Goal: Task Accomplishment & Management: Use online tool/utility

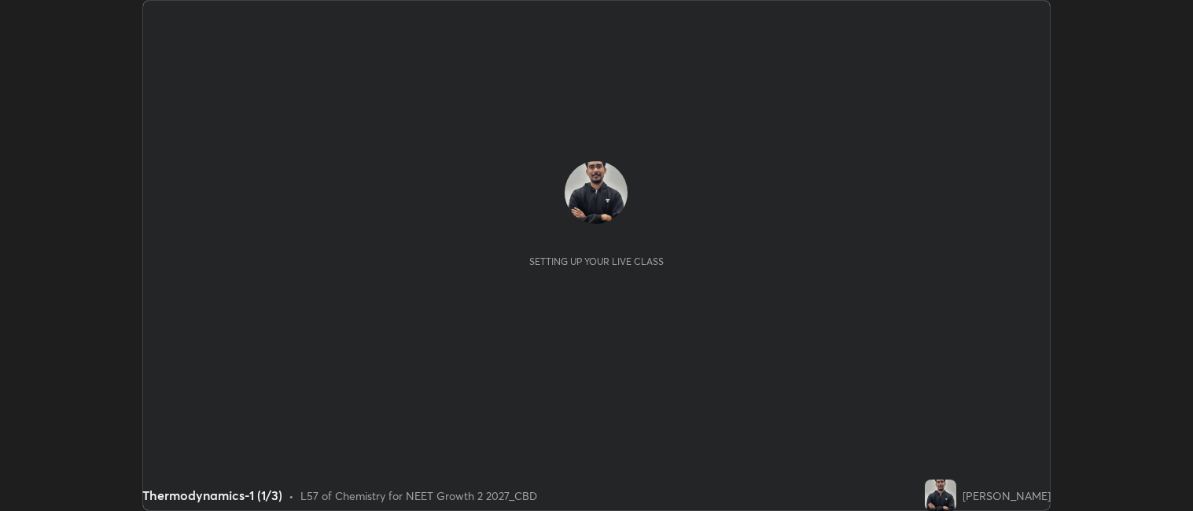
scroll to position [511, 1193]
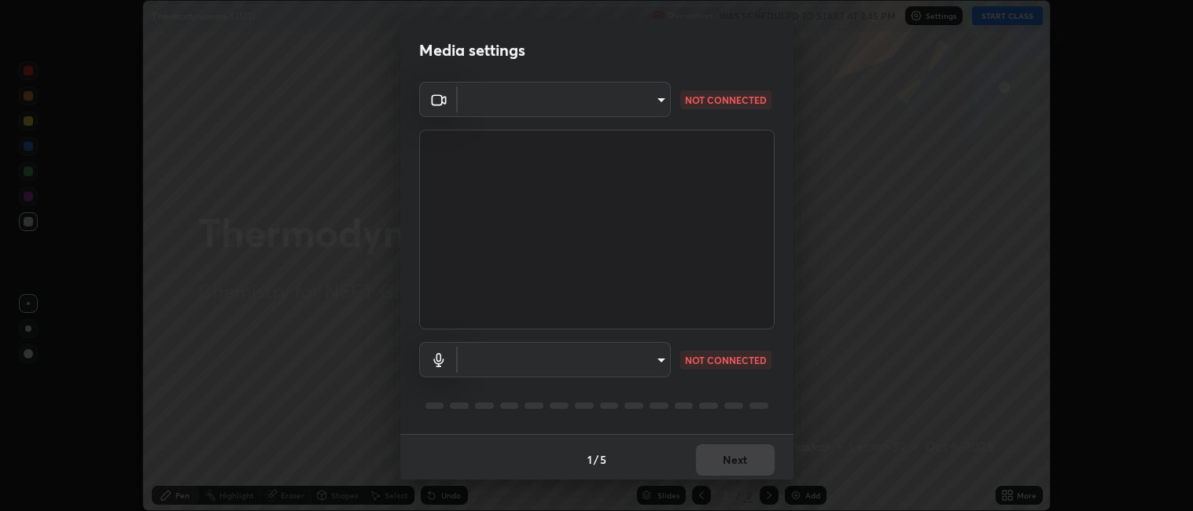
type input "052f9b30e05f62bb2e590cb50044ac96a00de3eab8a32c7a625fc31ec407be61"
type input "e10a7125e7494e57598a8ac71207e03756dcaea18aa82df0ae2f868a8eb93e87"
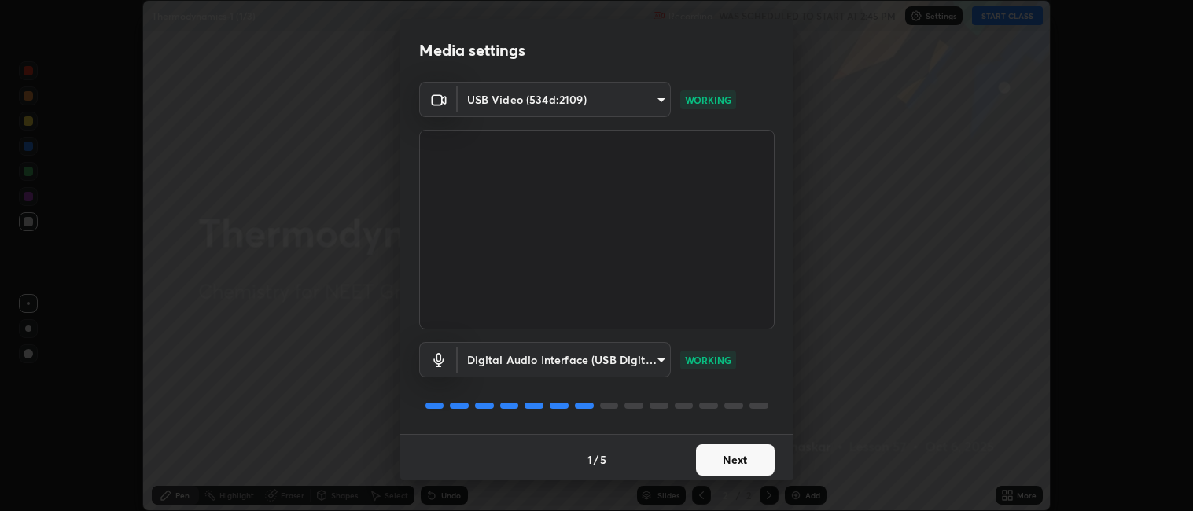
scroll to position [4, 0]
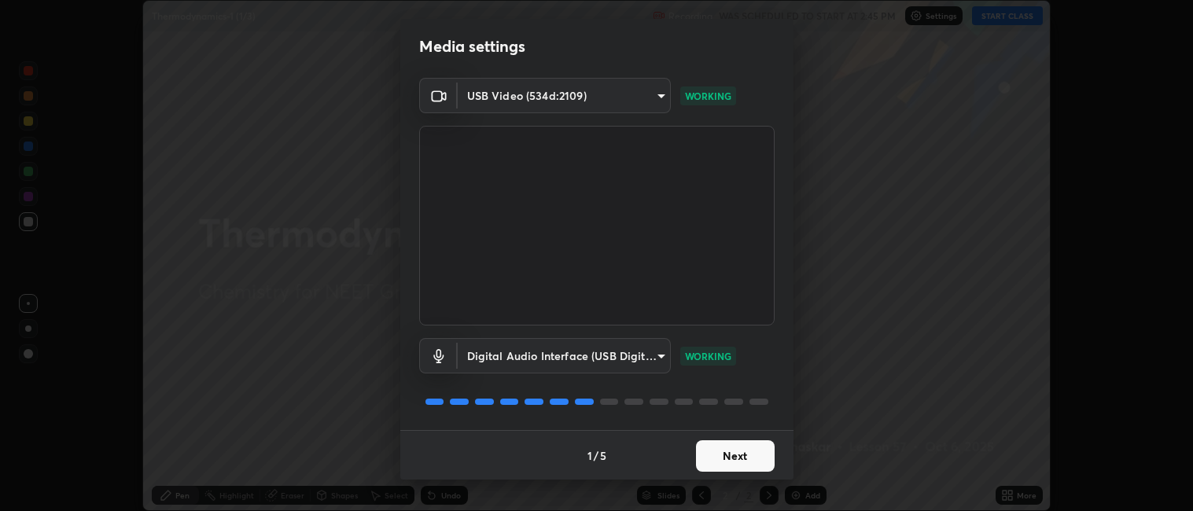
click at [727, 458] on button "Next" at bounding box center [735, 455] width 79 height 31
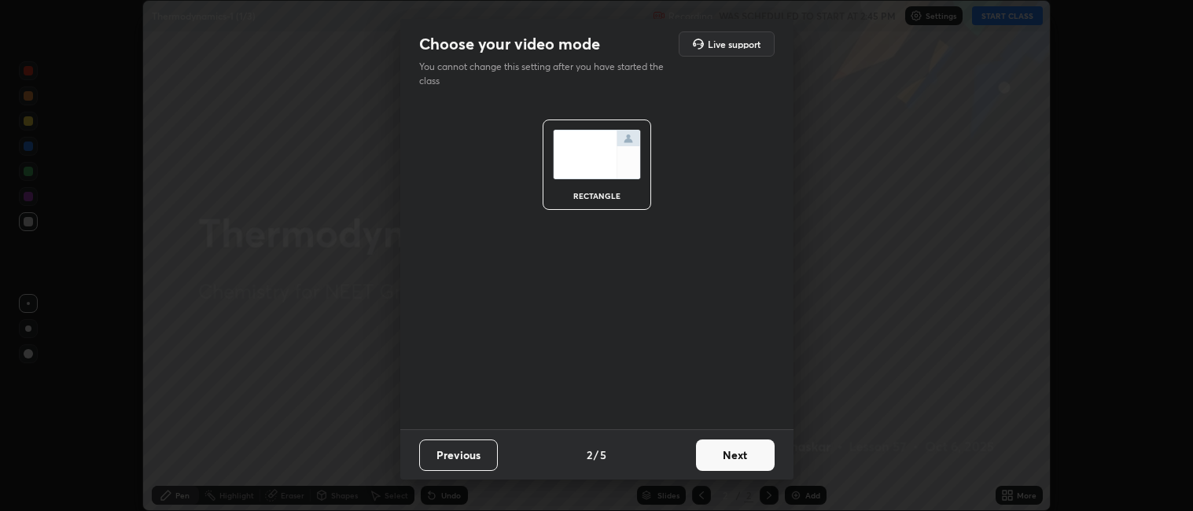
click at [727, 458] on button "Next" at bounding box center [735, 455] width 79 height 31
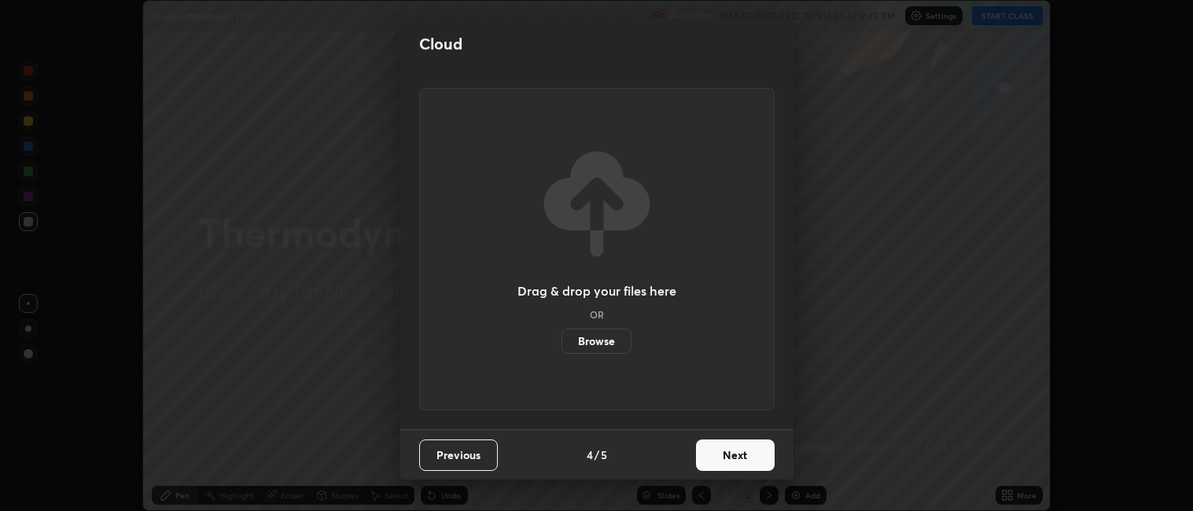
click at [728, 461] on button "Next" at bounding box center [735, 455] width 79 height 31
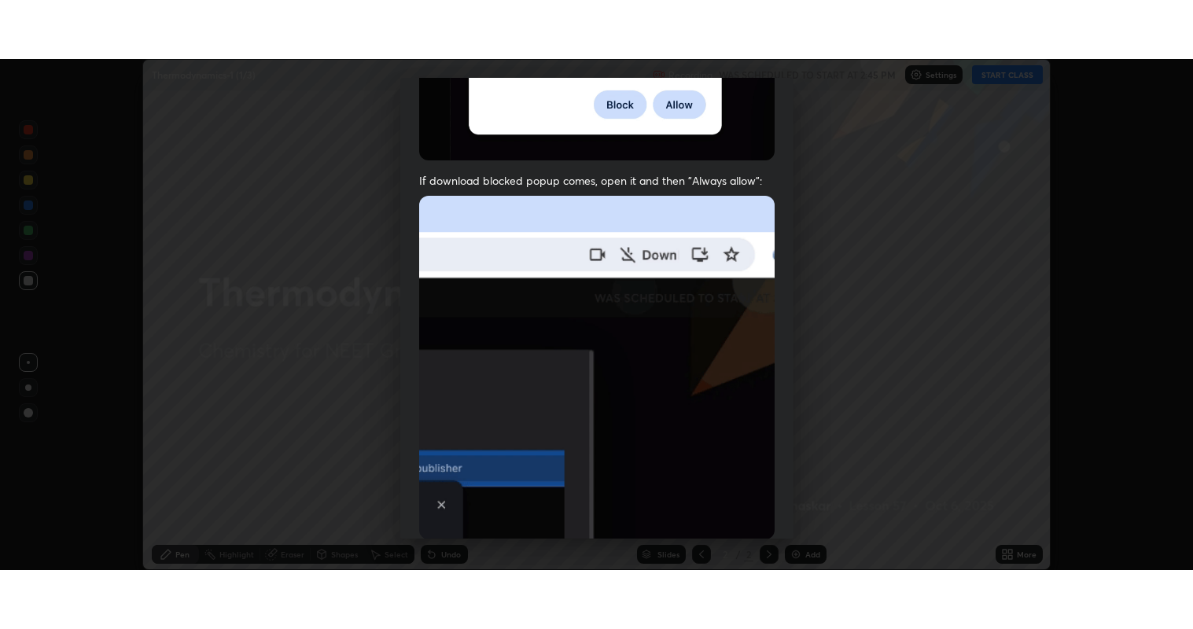
scroll to position [325, 0]
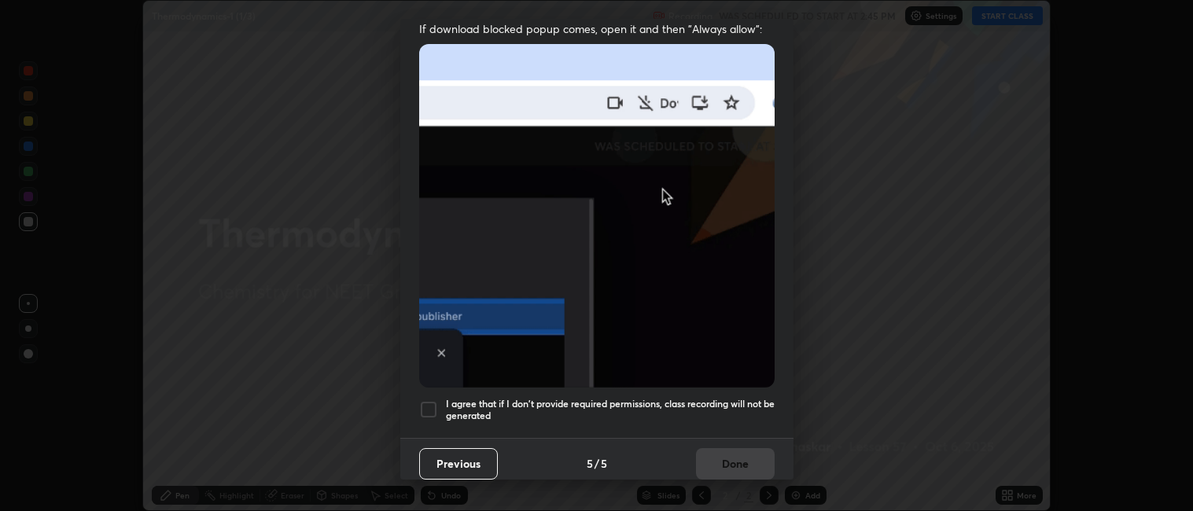
click at [526, 398] on h5 "I agree that if I don't provide required permissions, class recording will not …" at bounding box center [610, 410] width 329 height 24
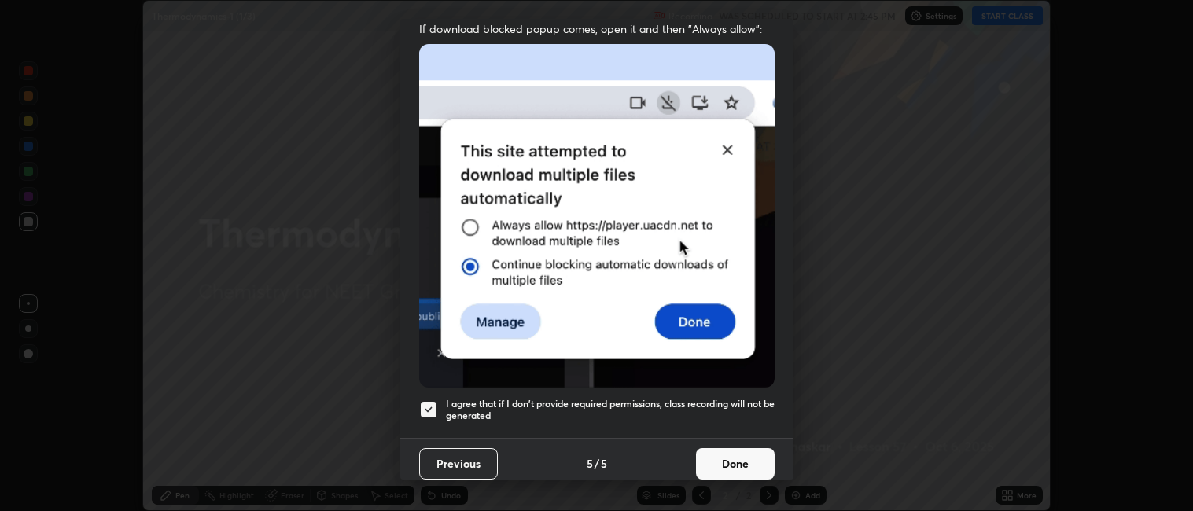
click at [727, 451] on button "Done" at bounding box center [735, 463] width 79 height 31
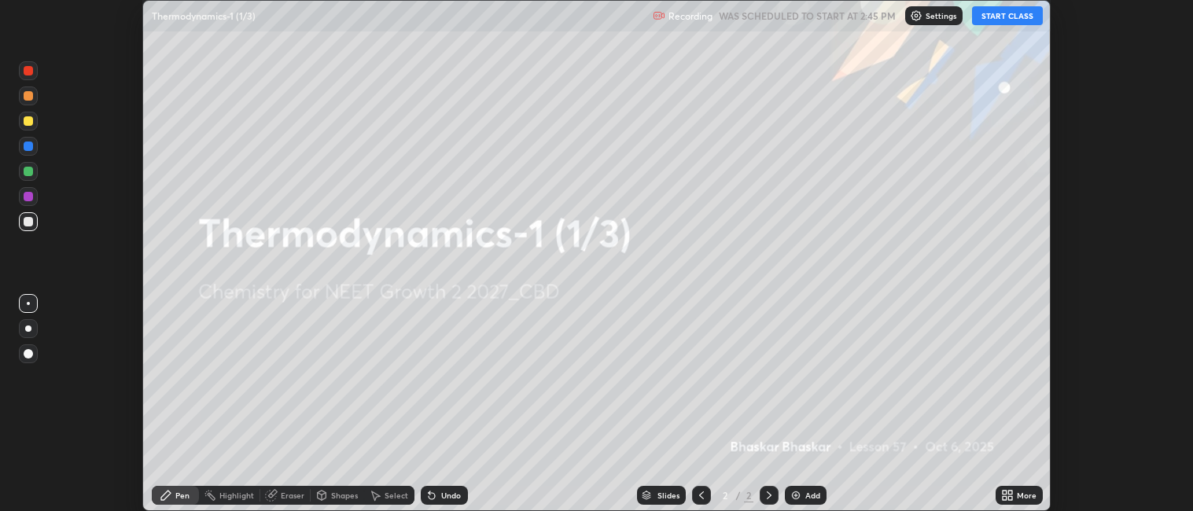
click at [806, 491] on div "Add" at bounding box center [812, 495] width 15 height 8
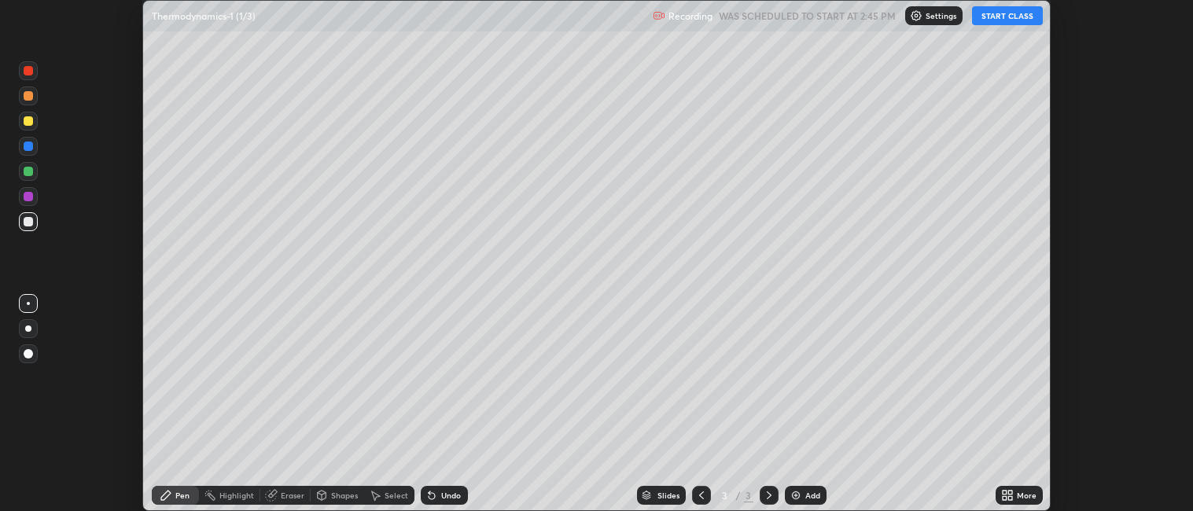
click at [1010, 497] on icon at bounding box center [1010, 498] width 4 height 4
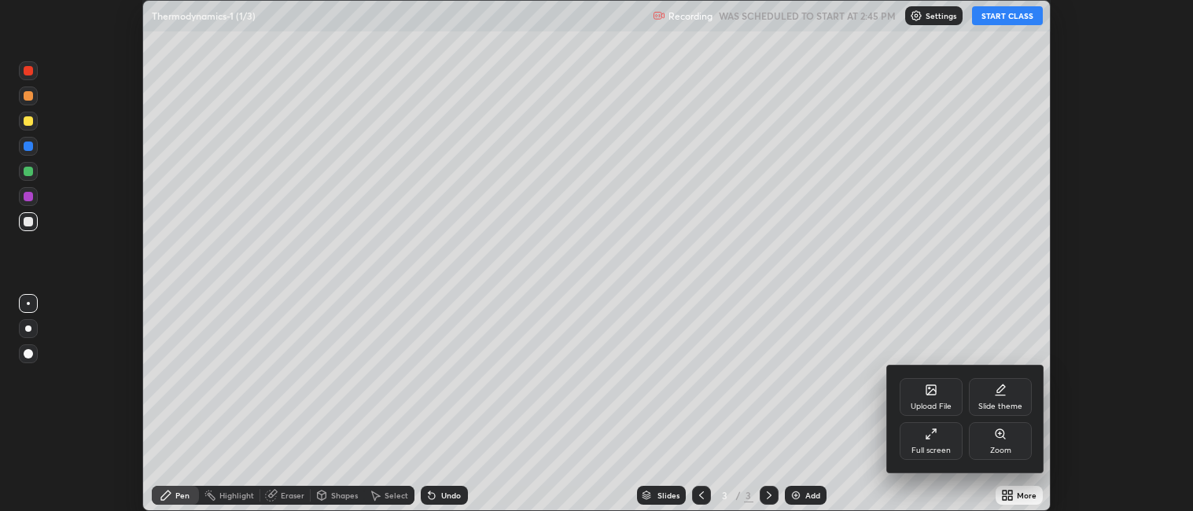
click at [928, 436] on icon at bounding box center [928, 437] width 4 height 4
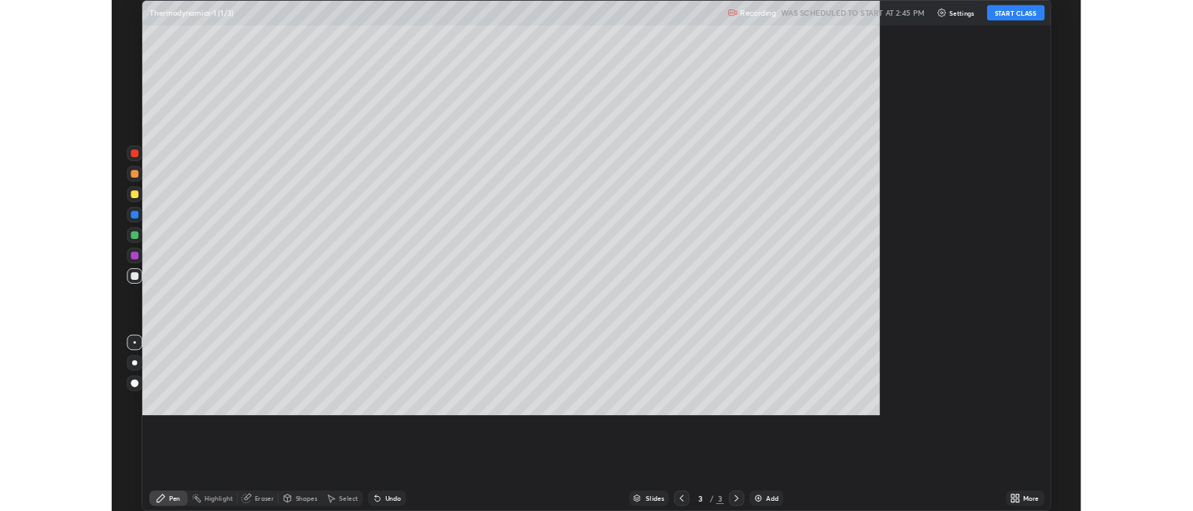
scroll to position [629, 1193]
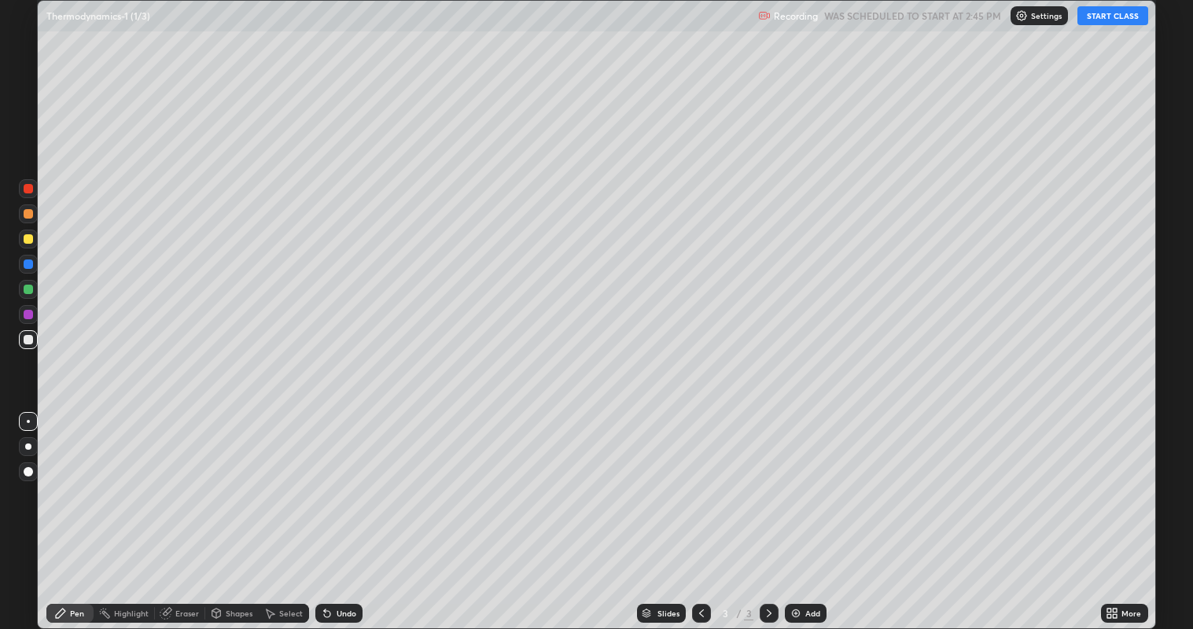
click at [1101, 24] on button "START CLASS" at bounding box center [1112, 15] width 71 height 19
click at [28, 446] on div at bounding box center [28, 447] width 6 height 6
click at [28, 240] on div at bounding box center [28, 238] width 9 height 9
click at [30, 215] on div at bounding box center [28, 213] width 9 height 9
click at [23, 242] on div at bounding box center [28, 239] width 19 height 19
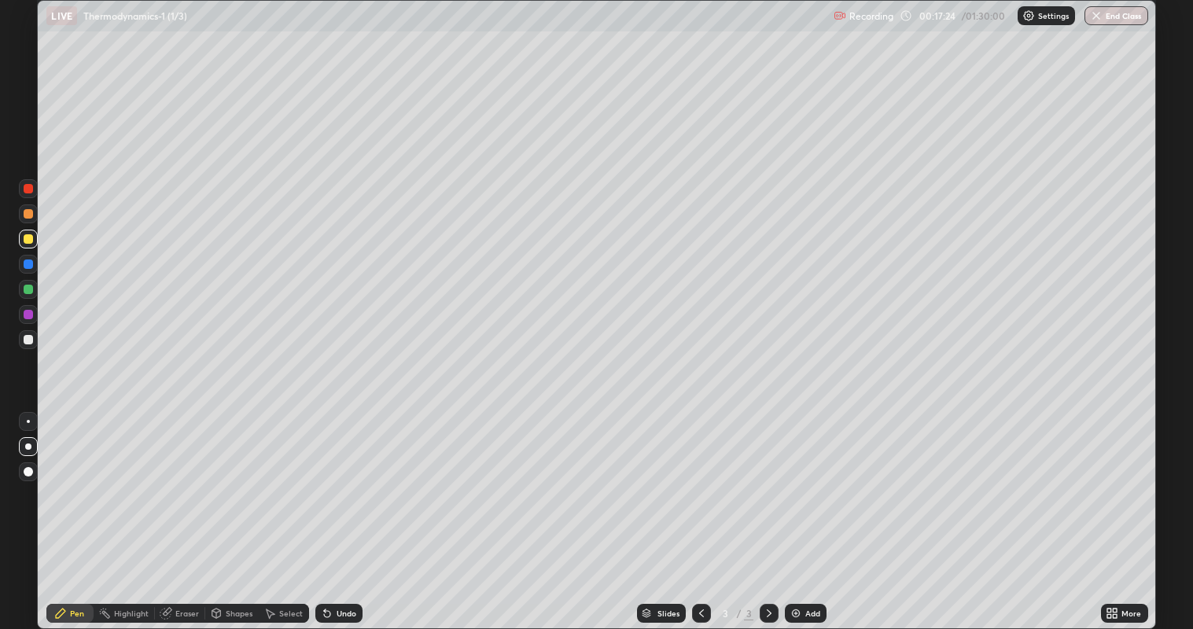
click at [810, 510] on div "Add" at bounding box center [812, 613] width 15 height 8
click at [31, 339] on div at bounding box center [28, 339] width 9 height 9
click at [799, 510] on div "Add" at bounding box center [806, 613] width 42 height 19
click at [337, 510] on div "Undo" at bounding box center [347, 613] width 20 height 8
click at [31, 263] on div at bounding box center [28, 263] width 9 height 9
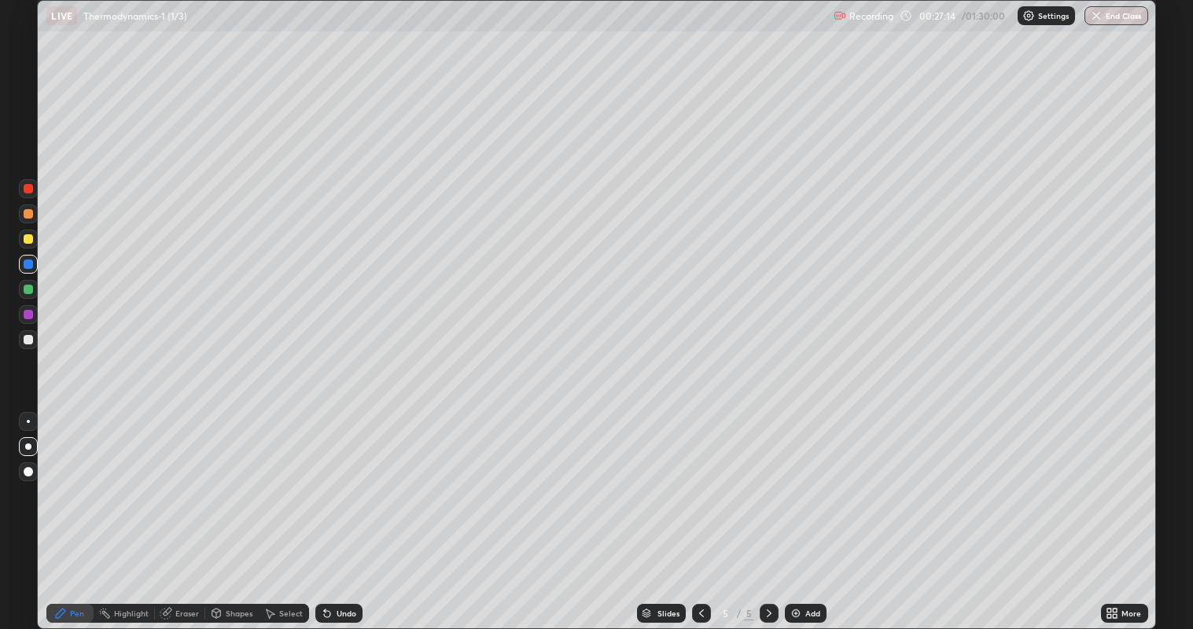
click at [28, 340] on div at bounding box center [28, 339] width 9 height 9
click at [29, 267] on div at bounding box center [28, 263] width 9 height 9
click at [31, 336] on div at bounding box center [28, 339] width 9 height 9
click at [32, 213] on div at bounding box center [28, 213] width 9 height 9
click at [31, 291] on div at bounding box center [28, 289] width 9 height 9
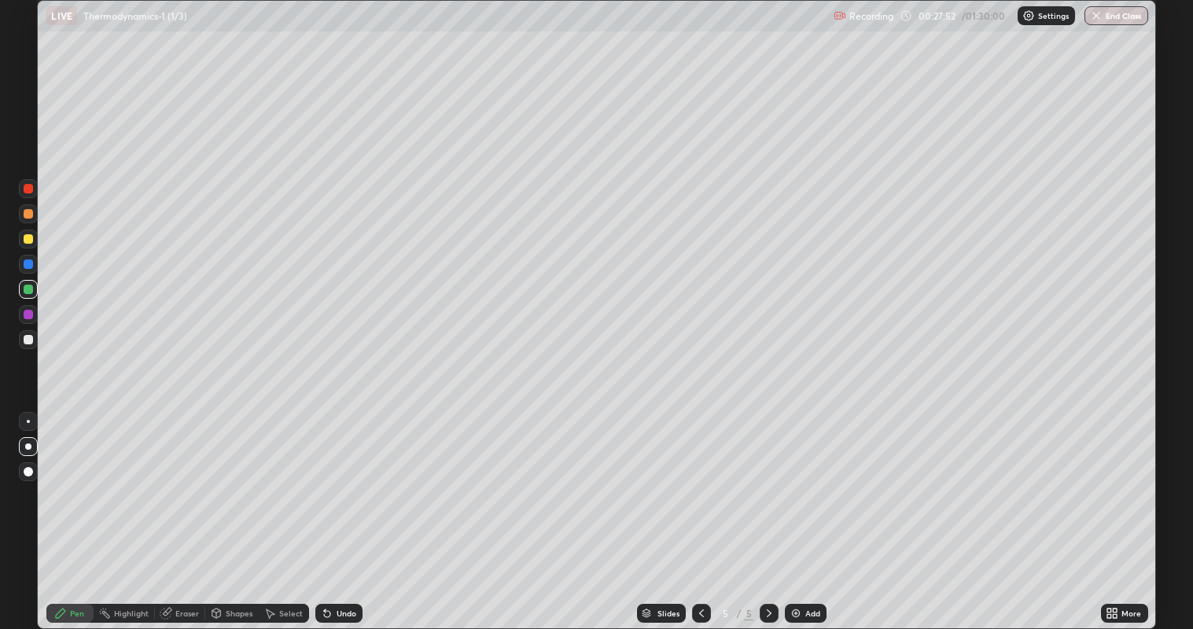
click at [31, 336] on div at bounding box center [28, 339] width 9 height 9
click at [24, 339] on div at bounding box center [28, 339] width 9 height 9
click at [809, 510] on div "Add" at bounding box center [812, 613] width 15 height 8
click at [807, 510] on div "Add" at bounding box center [812, 613] width 15 height 8
click at [340, 510] on div "Undo" at bounding box center [347, 613] width 20 height 8
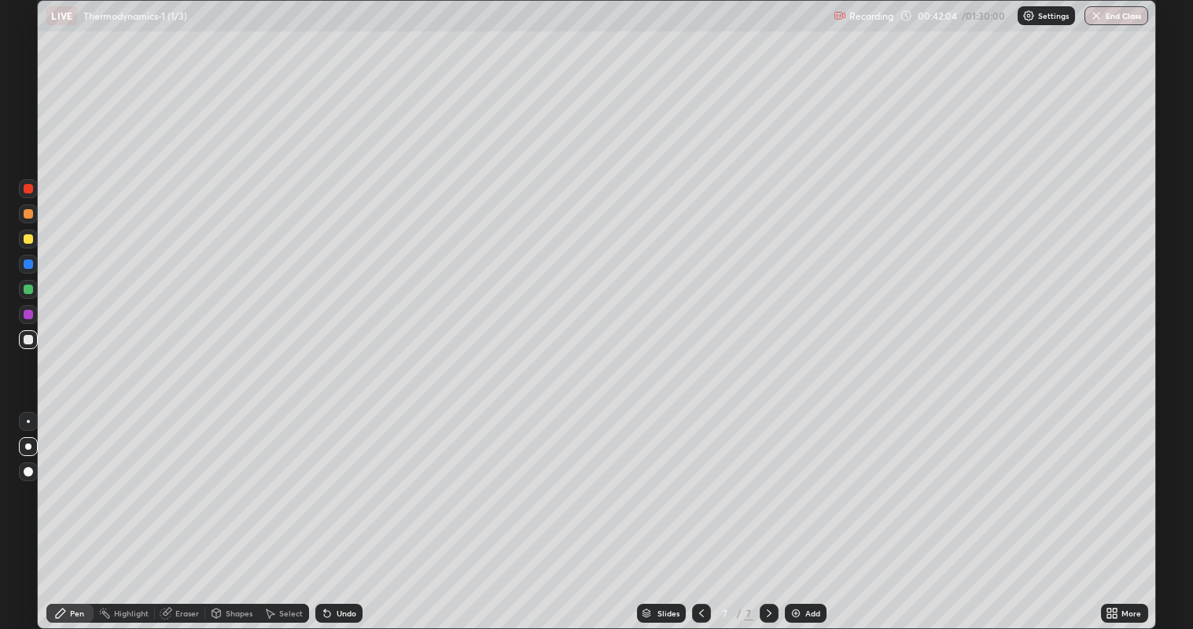
click at [346, 510] on div "Undo" at bounding box center [347, 613] width 20 height 8
click at [28, 235] on div at bounding box center [28, 238] width 9 height 9
click at [29, 339] on div at bounding box center [28, 339] width 9 height 9
click at [800, 510] on img at bounding box center [795, 613] width 13 height 13
click at [28, 289] on div at bounding box center [28, 289] width 9 height 9
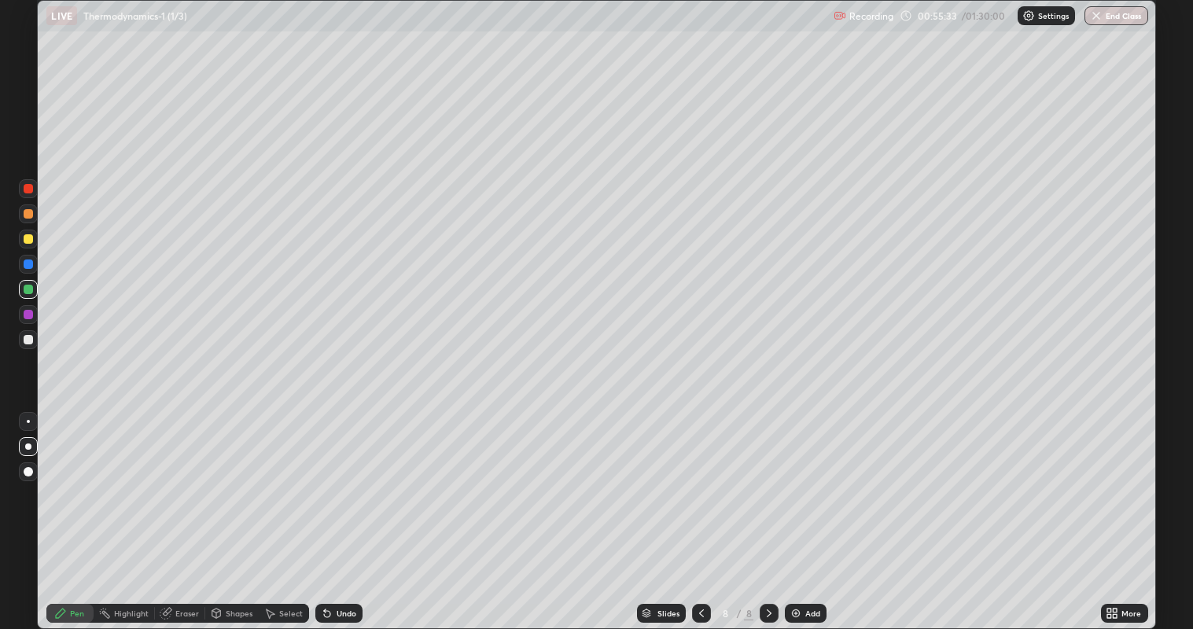
click at [28, 340] on div at bounding box center [28, 339] width 9 height 9
click at [812, 510] on div "Add" at bounding box center [812, 613] width 15 height 8
click at [32, 289] on div at bounding box center [28, 289] width 9 height 9
click at [25, 337] on div at bounding box center [28, 339] width 9 height 9
click at [342, 510] on div "Undo" at bounding box center [347, 613] width 20 height 8
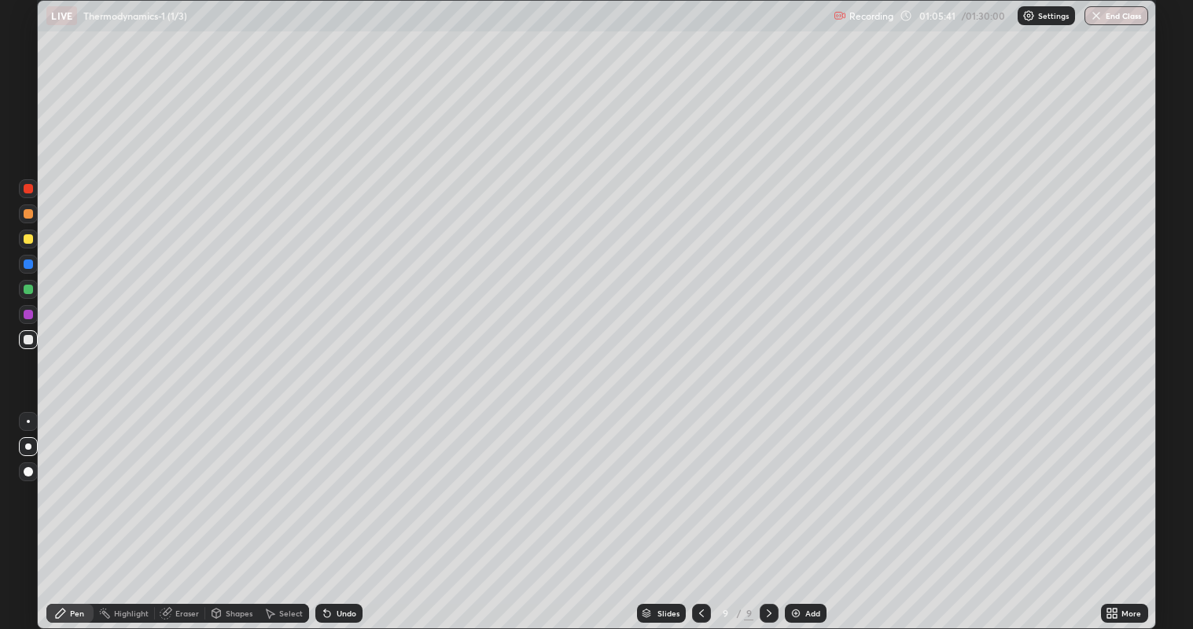
click at [33, 290] on div at bounding box center [28, 289] width 19 height 19
click at [29, 340] on div at bounding box center [28, 339] width 9 height 9
click at [815, 510] on div "Add" at bounding box center [812, 613] width 15 height 8
click at [817, 510] on div "Add" at bounding box center [807, 613] width 42 height 19
click at [695, 510] on icon at bounding box center [701, 613] width 13 height 13
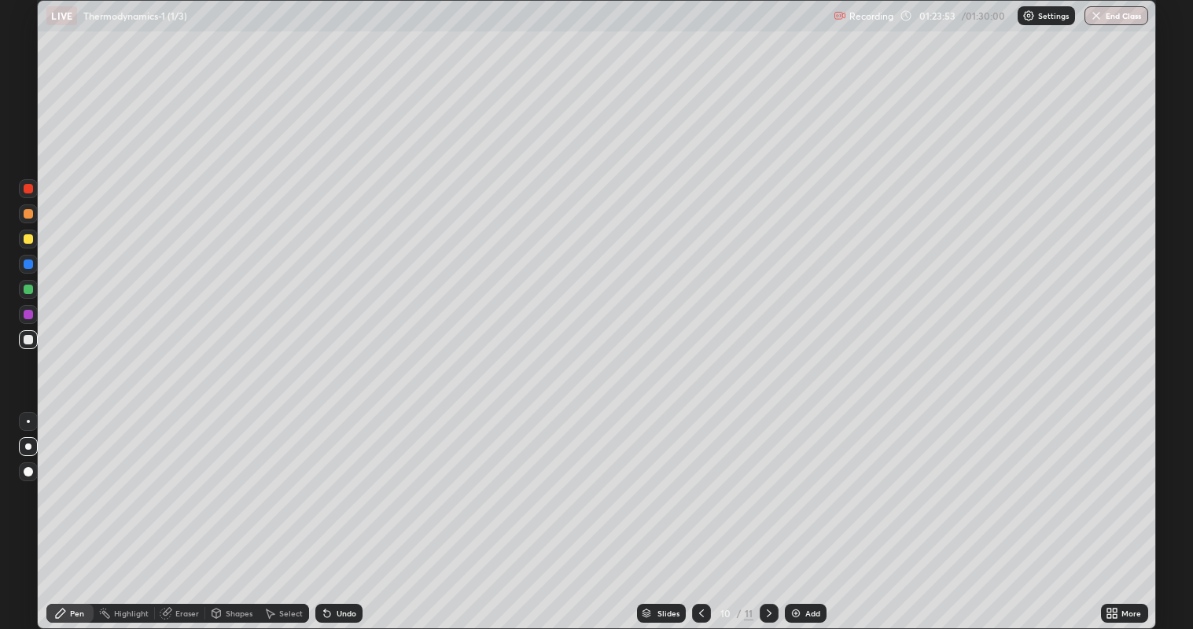
click at [768, 510] on icon at bounding box center [769, 613] width 13 height 13
click at [700, 510] on icon at bounding box center [701, 613] width 13 height 13
click at [184, 510] on div "Eraser" at bounding box center [187, 613] width 24 height 8
click at [67, 510] on div "Pen" at bounding box center [69, 613] width 47 height 19
click at [175, 510] on div "Eraser" at bounding box center [187, 613] width 24 height 8
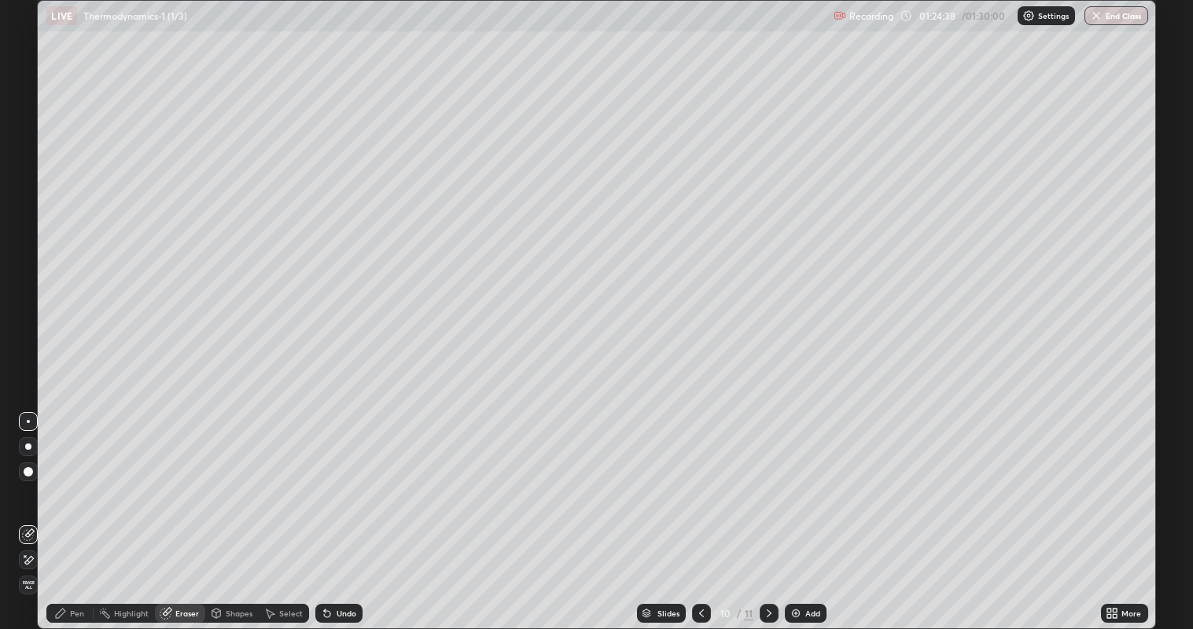
click at [68, 510] on div "Pen" at bounding box center [69, 613] width 47 height 19
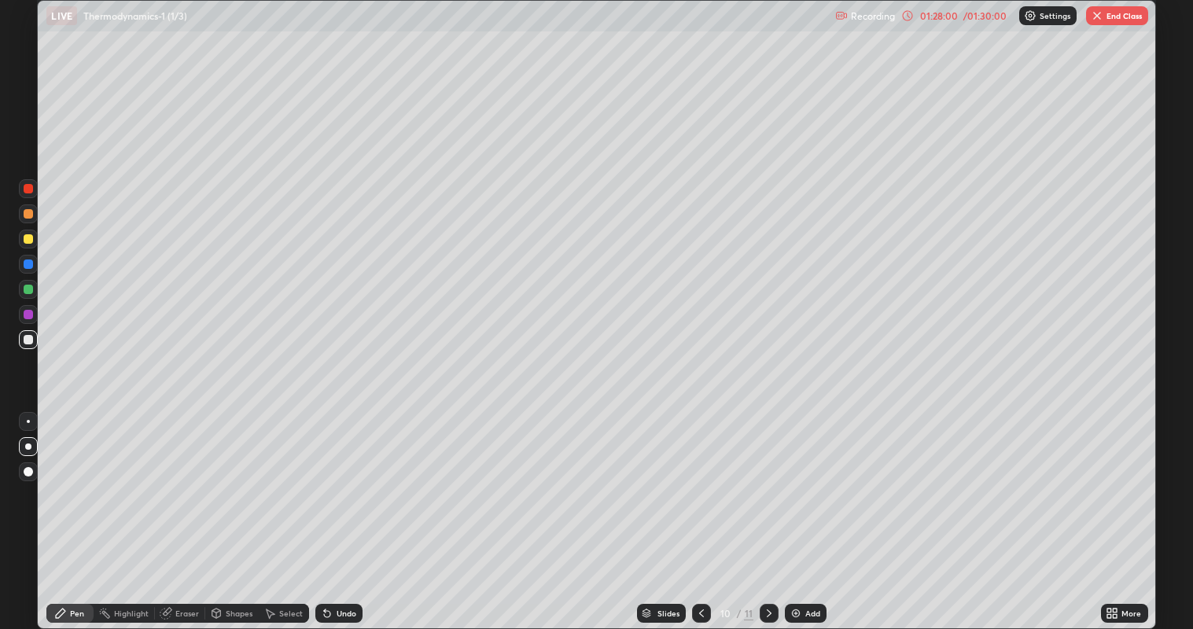
click at [1124, 16] on button "End Class" at bounding box center [1117, 15] width 62 height 19
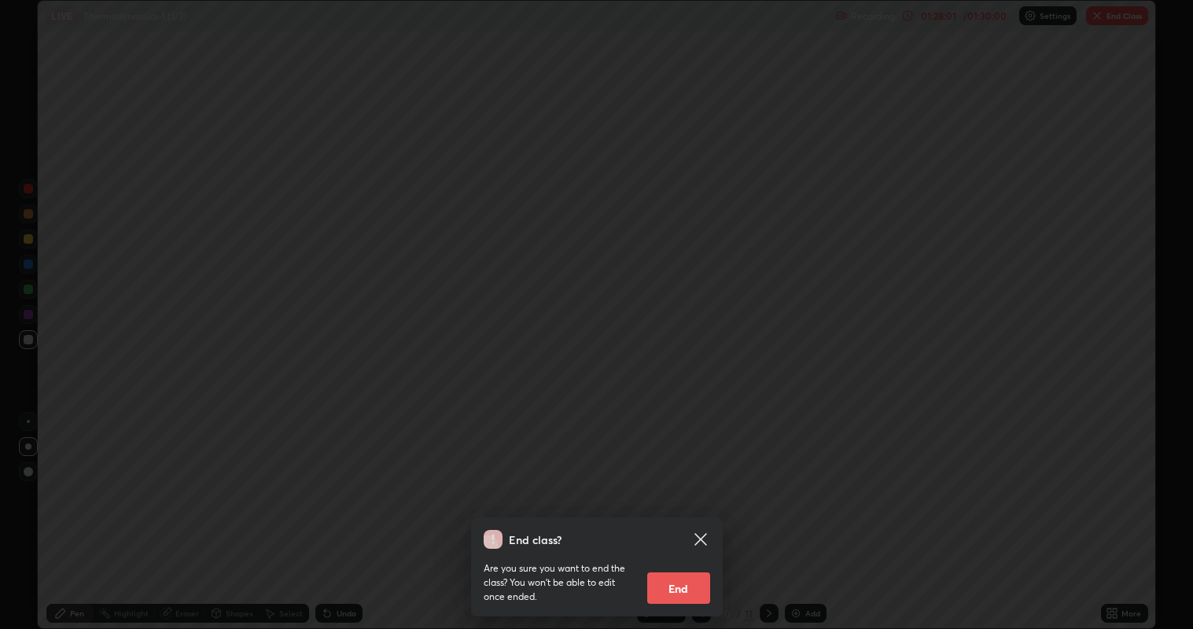
click at [683, 510] on button "End" at bounding box center [678, 587] width 63 height 31
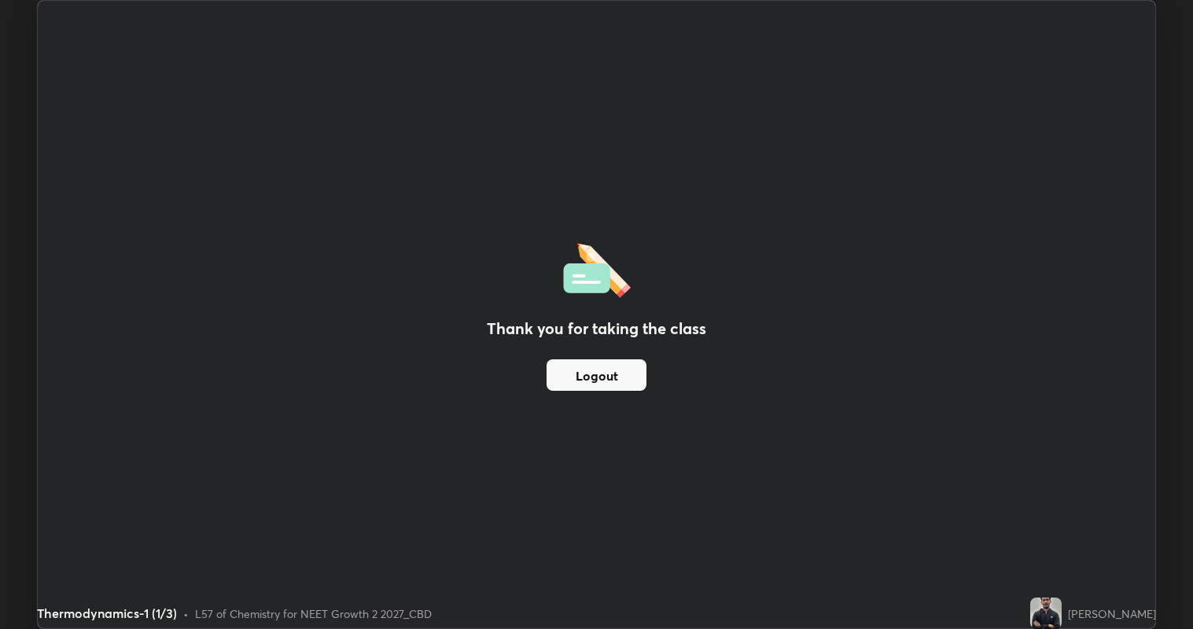
click at [594, 376] on button "Logout" at bounding box center [597, 374] width 100 height 31
click at [613, 378] on button "Logout" at bounding box center [597, 374] width 100 height 31
click at [620, 385] on button "Logout" at bounding box center [597, 374] width 100 height 31
click at [626, 382] on button "Logout" at bounding box center [597, 374] width 100 height 31
click at [626, 375] on button "Logout" at bounding box center [597, 374] width 100 height 31
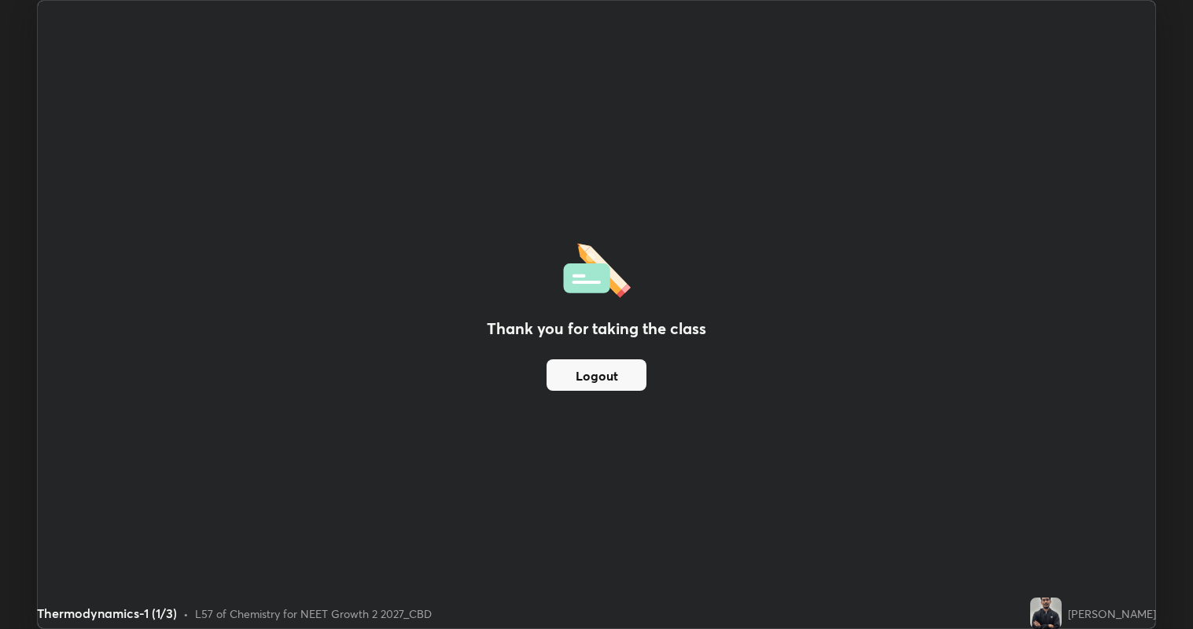
click at [630, 377] on button "Logout" at bounding box center [597, 374] width 100 height 31
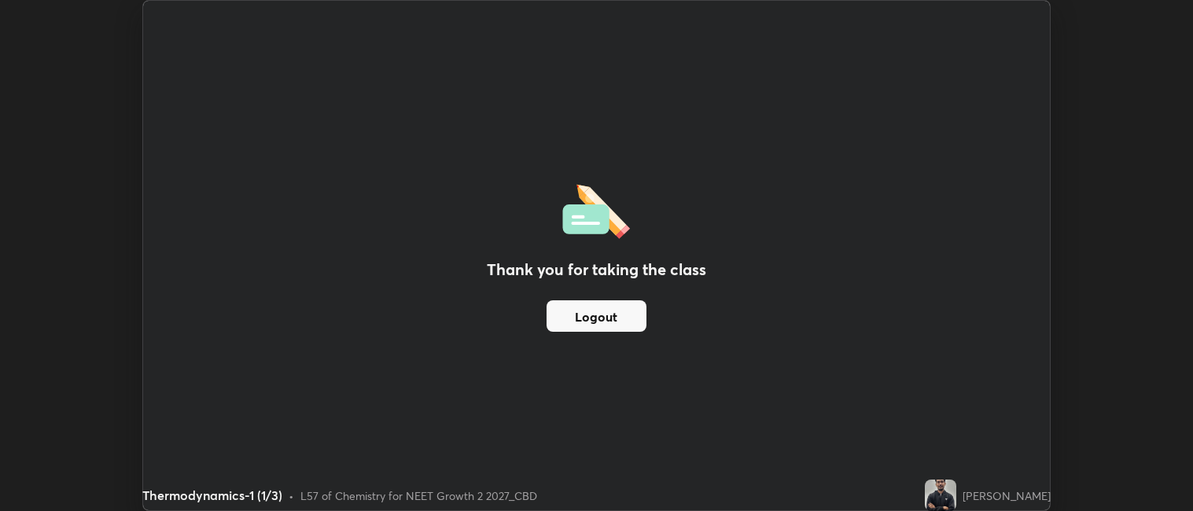
scroll to position [78124, 77441]
click at [624, 316] on button "Logout" at bounding box center [597, 315] width 100 height 31
